Goal: Information Seeking & Learning: Learn about a topic

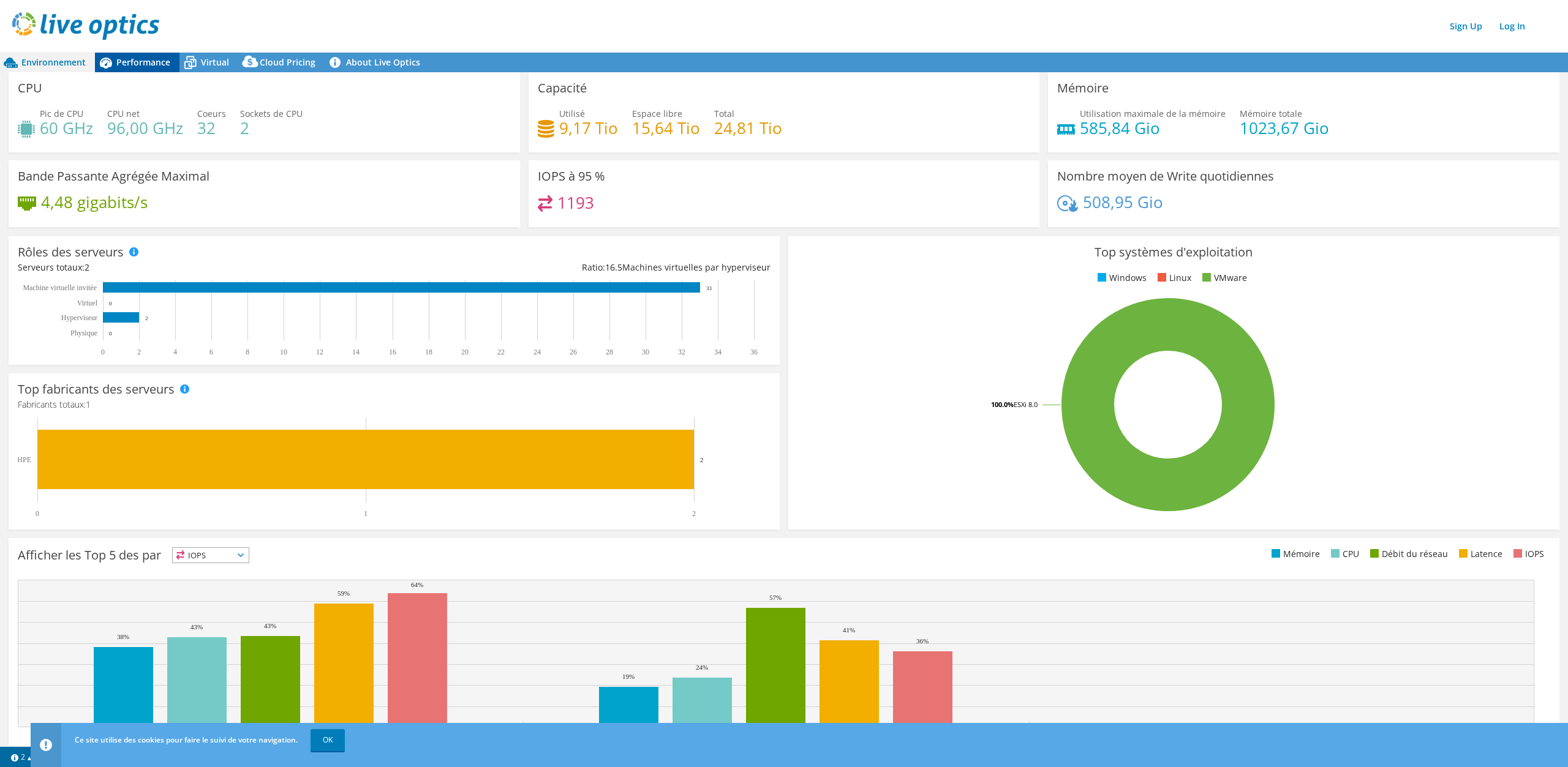
click at [152, 59] on span "Performance" at bounding box center [143, 62] width 54 height 11
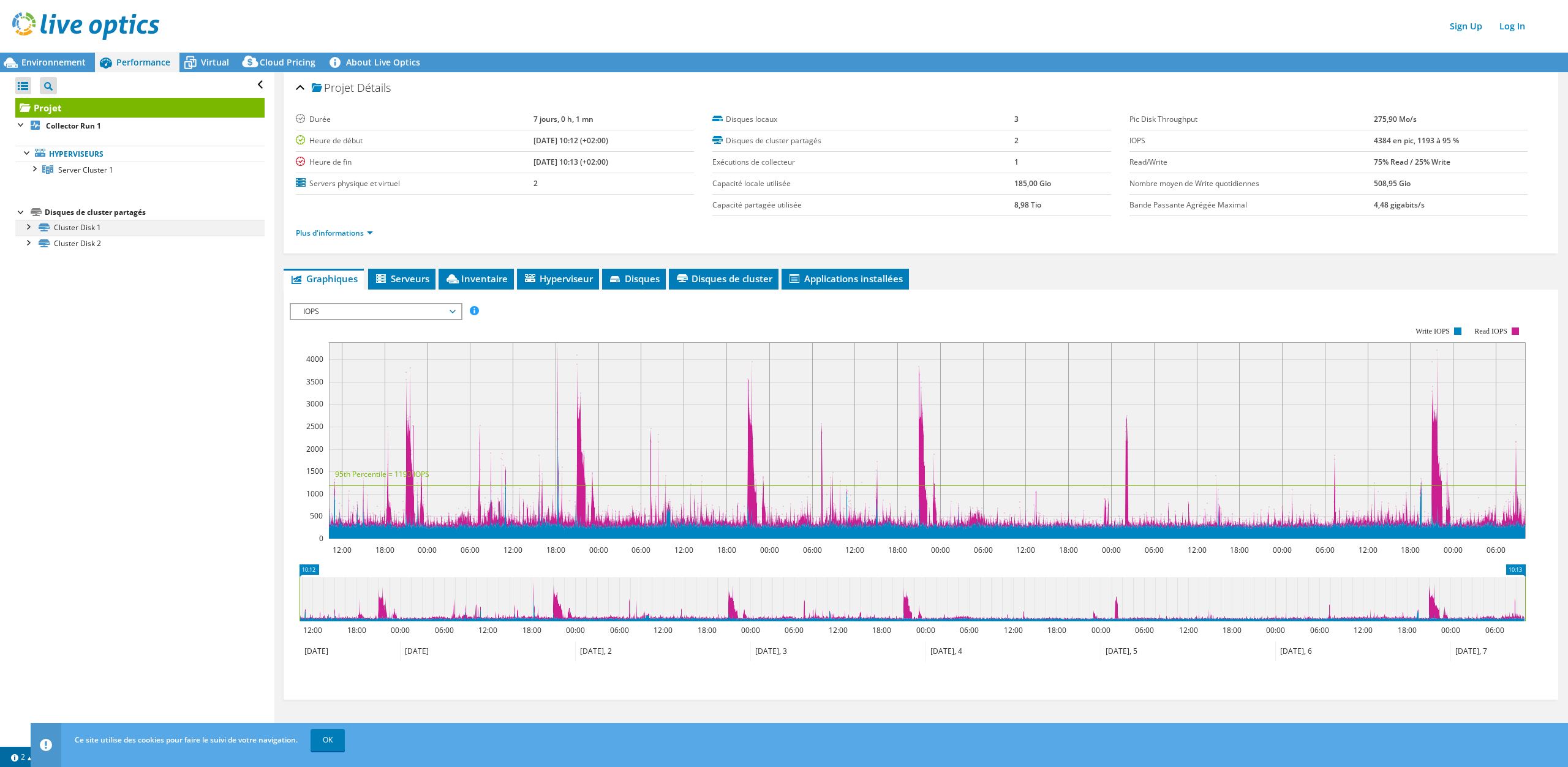
click at [29, 226] on div at bounding box center [28, 226] width 12 height 12
click at [83, 240] on link "Disk 3 | Server 1" at bounding box center [140, 243] width 250 height 16
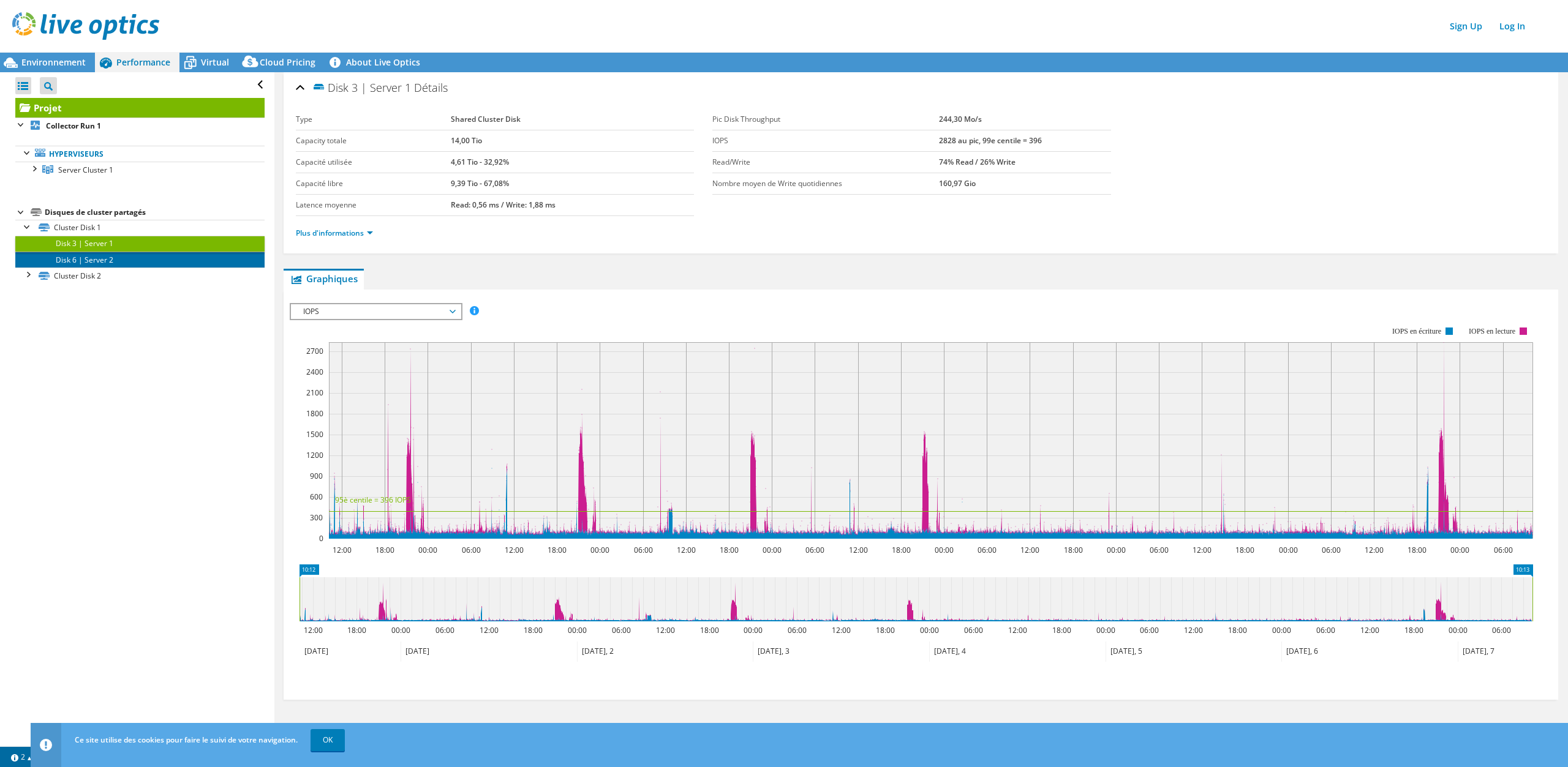
click at [109, 256] on link "Disk 6 | Server 2" at bounding box center [140, 259] width 250 height 16
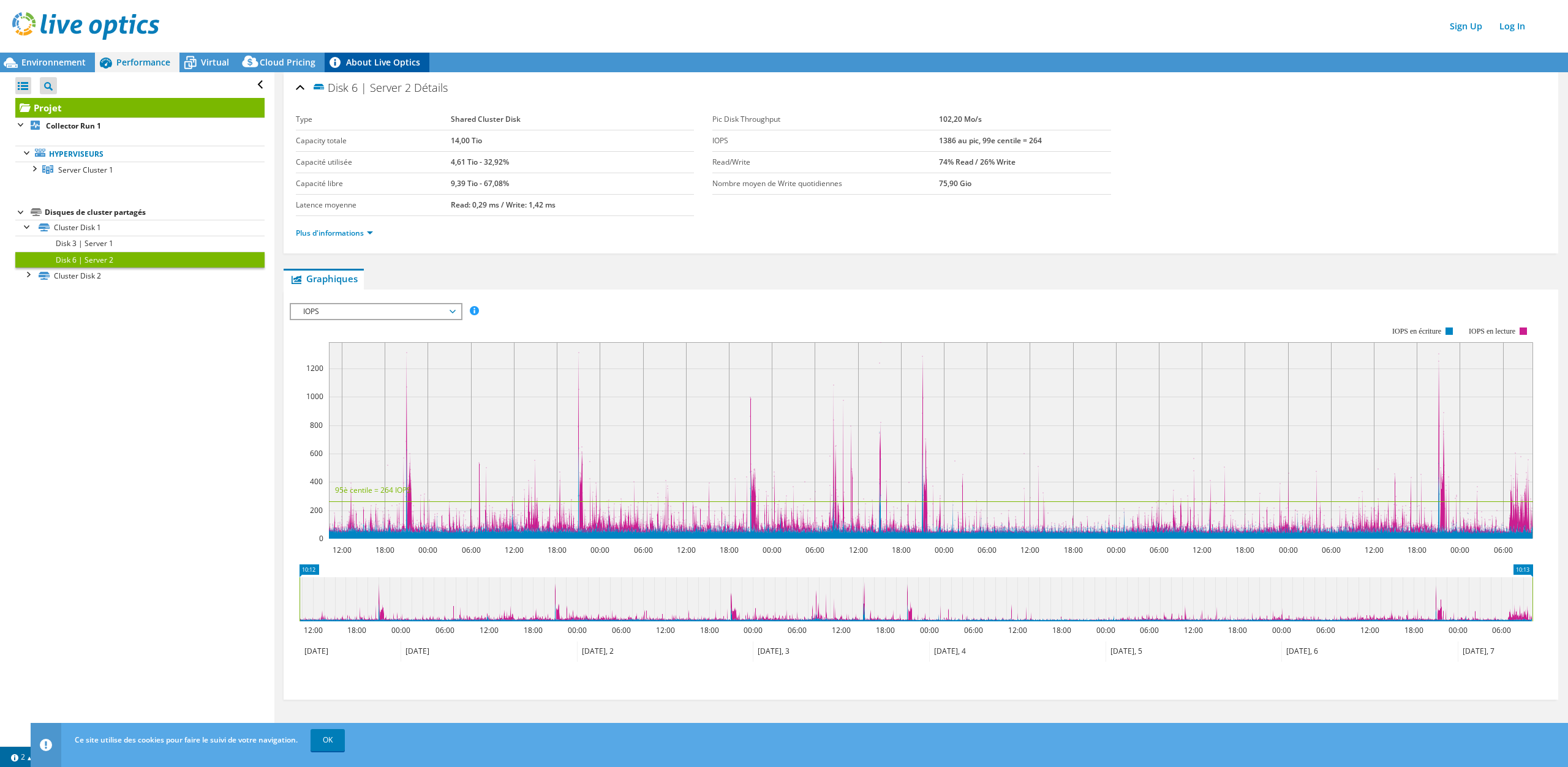
click at [368, 63] on link "About Live Optics" at bounding box center [377, 63] width 105 height 20
click at [44, 66] on span "Environnement" at bounding box center [54, 62] width 64 height 11
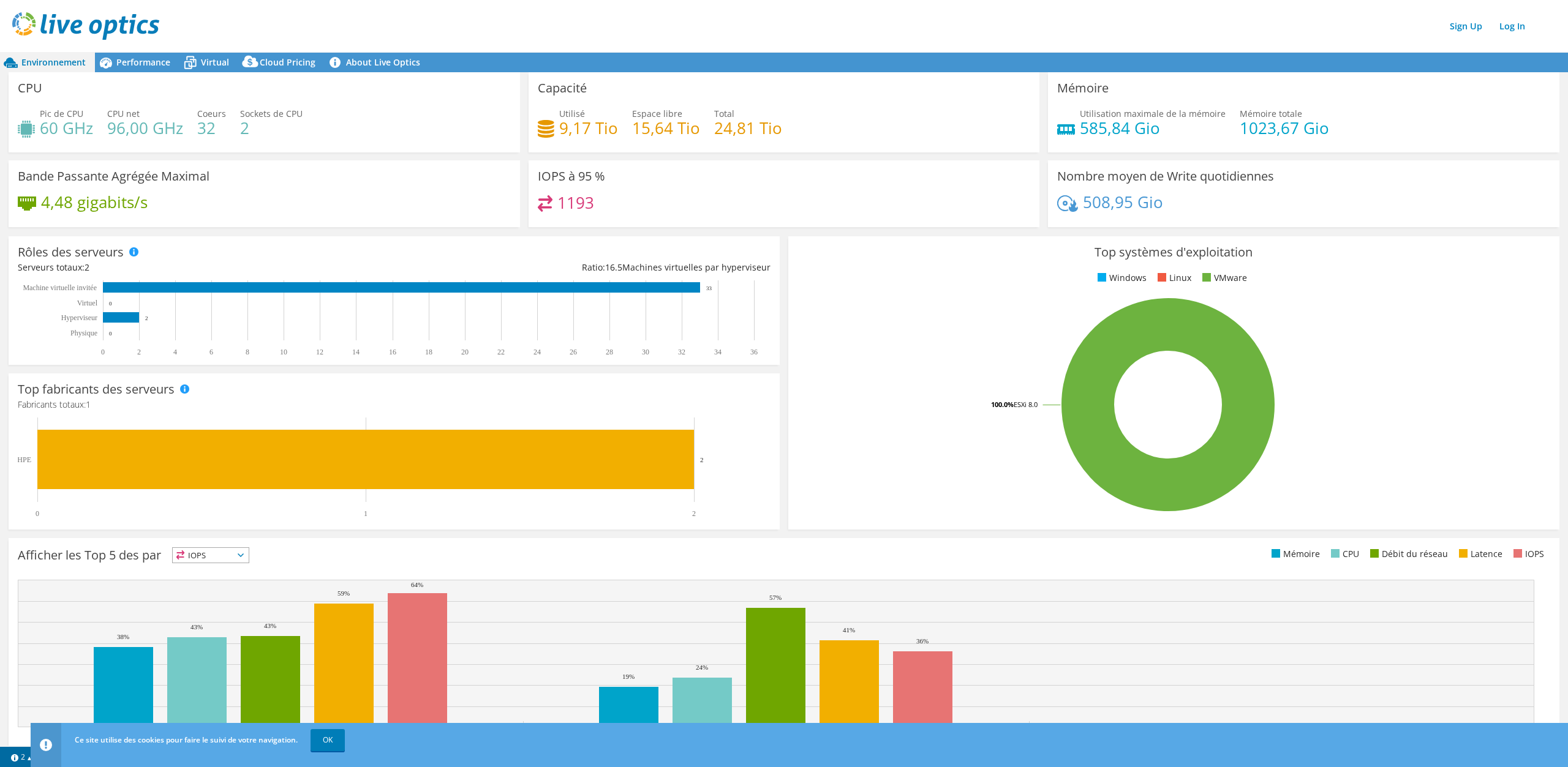
click at [41, 62] on span "Environnement" at bounding box center [54, 62] width 64 height 11
click at [117, 57] on span "Performance" at bounding box center [143, 62] width 54 height 11
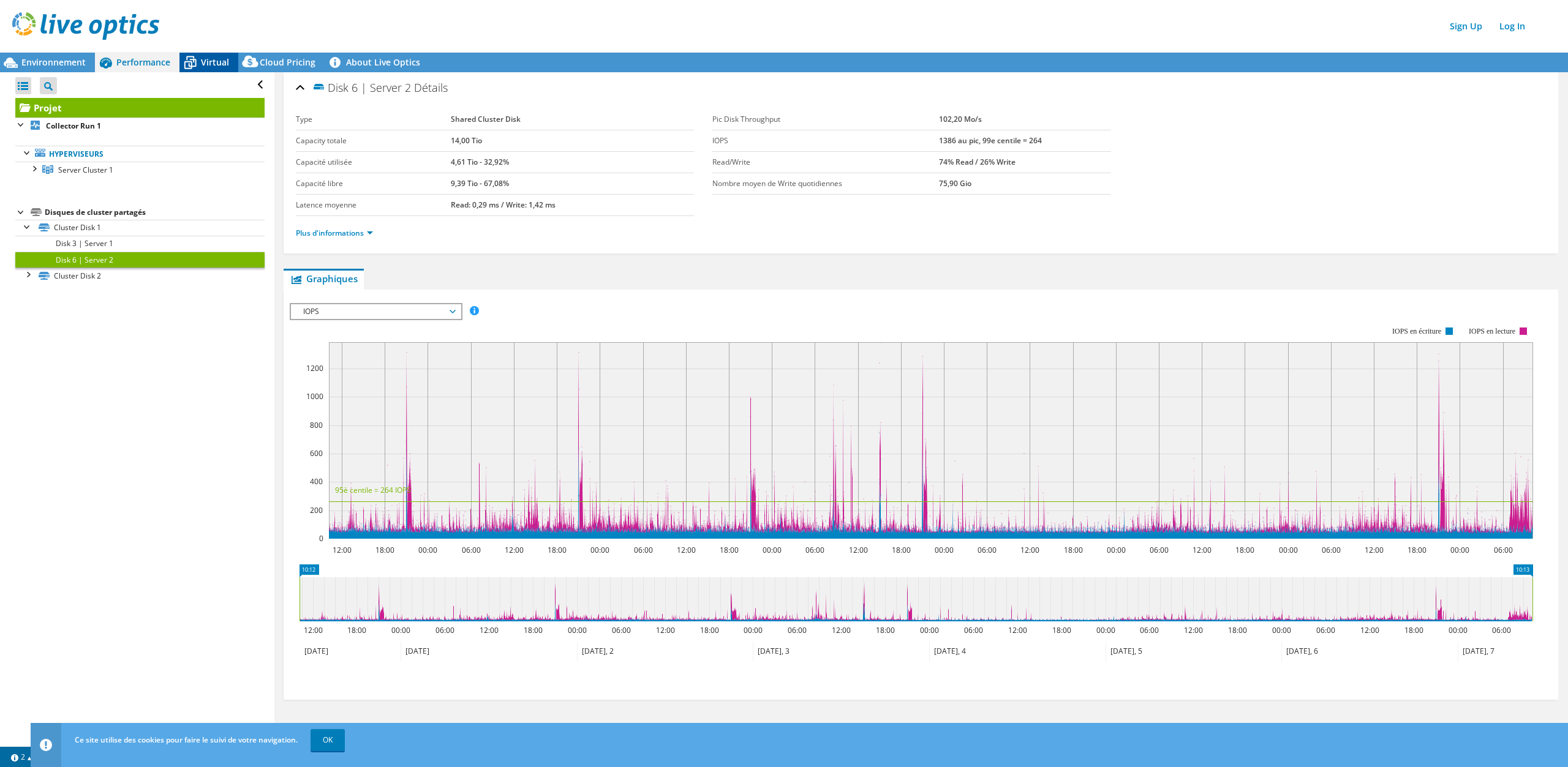
click at [214, 62] on span "Virtual" at bounding box center [214, 62] width 28 height 11
